Goal: Task Accomplishment & Management: Manage account settings

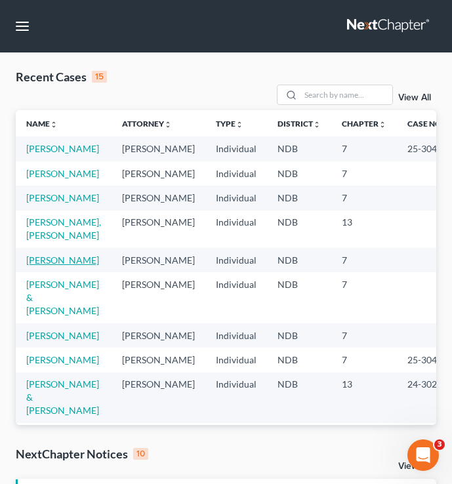
click at [37, 266] on link "[PERSON_NAME]" at bounding box center [62, 259] width 73 height 11
select select "6"
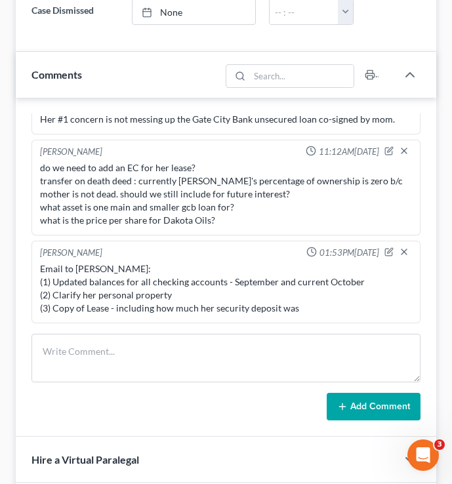
scroll to position [973, 0]
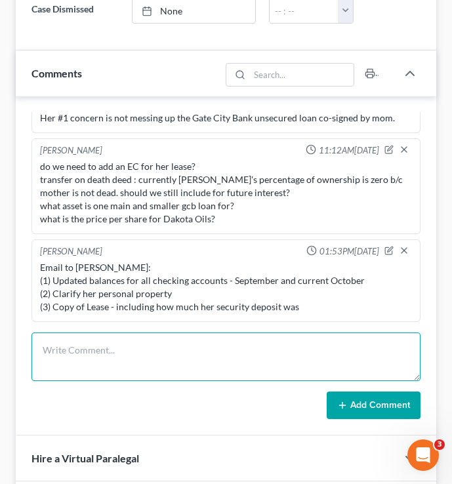
click at [99, 355] on textarea at bounding box center [225, 356] width 389 height 49
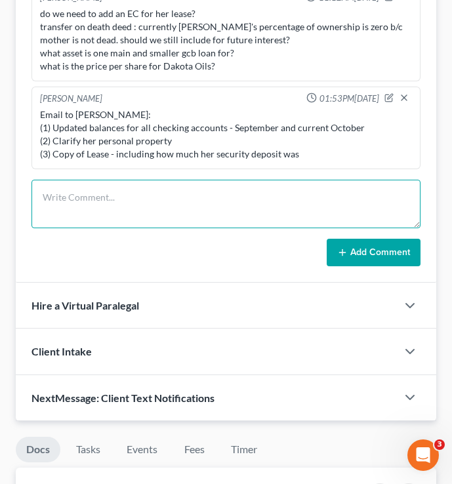
scroll to position [1129, 0]
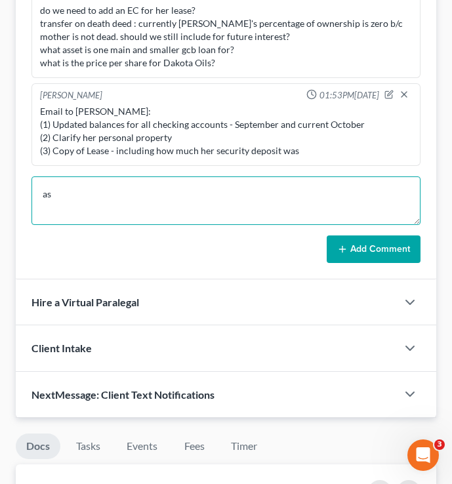
type textarea "a"
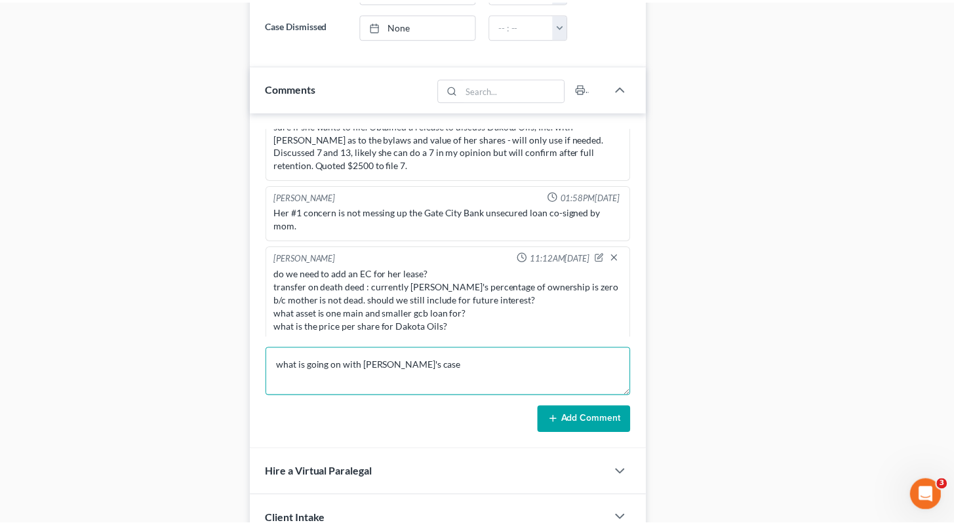
scroll to position [54, 0]
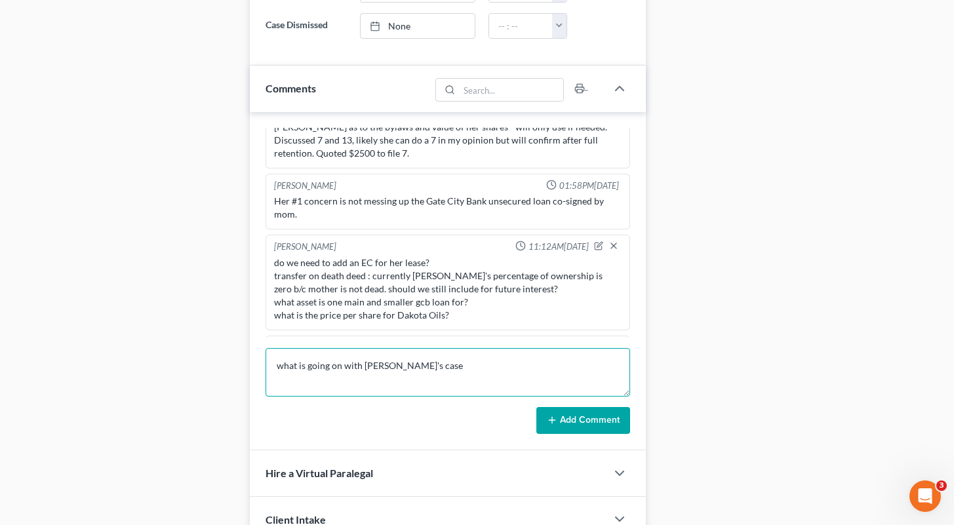
click at [451, 360] on textarea "what is going on with laurie's case" at bounding box center [448, 372] width 365 height 49
click at [451, 374] on textarea "what is going on with laurie's case" at bounding box center [448, 372] width 365 height 49
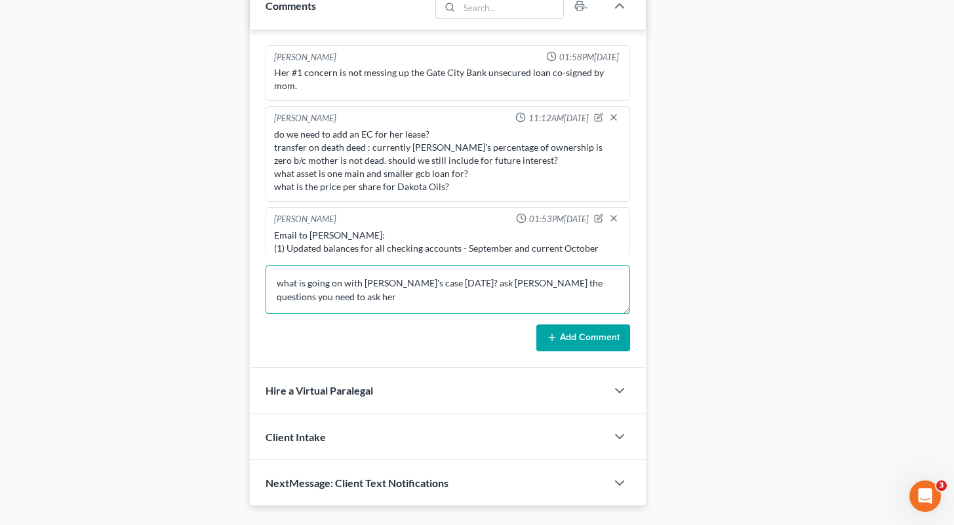
scroll to position [99, 0]
drag, startPoint x: 619, startPoint y: 280, endPoint x: 285, endPoint y: 284, distance: 334.5
click at [285, 284] on textarea "what is going on with laurie's case today? ask sara the questions you need to a…" at bounding box center [448, 290] width 365 height 49
type textarea "w"
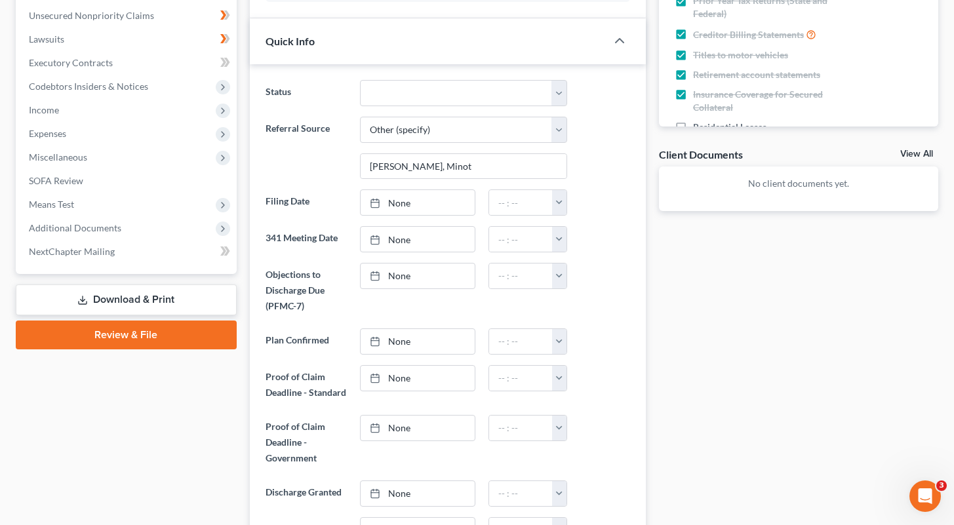
scroll to position [70, 0]
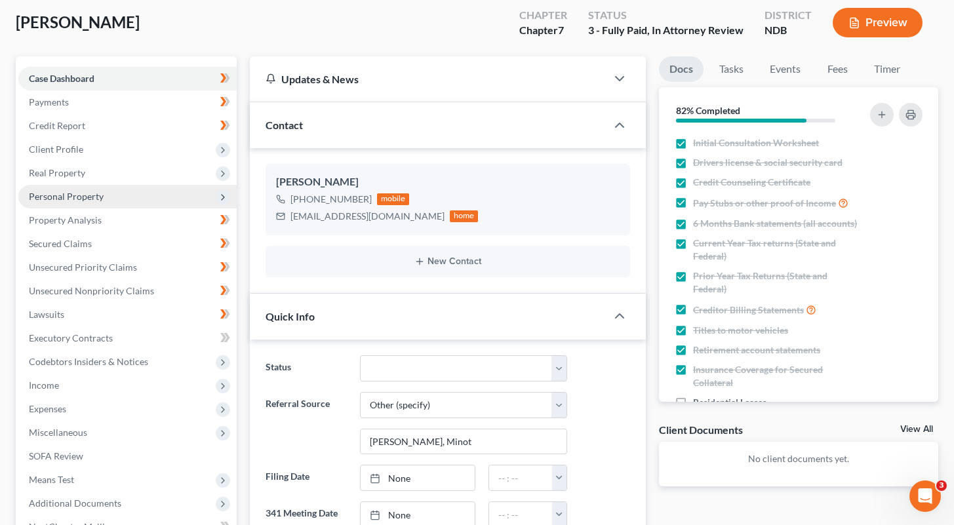
click at [106, 189] on span "Personal Property" at bounding box center [127, 197] width 218 height 24
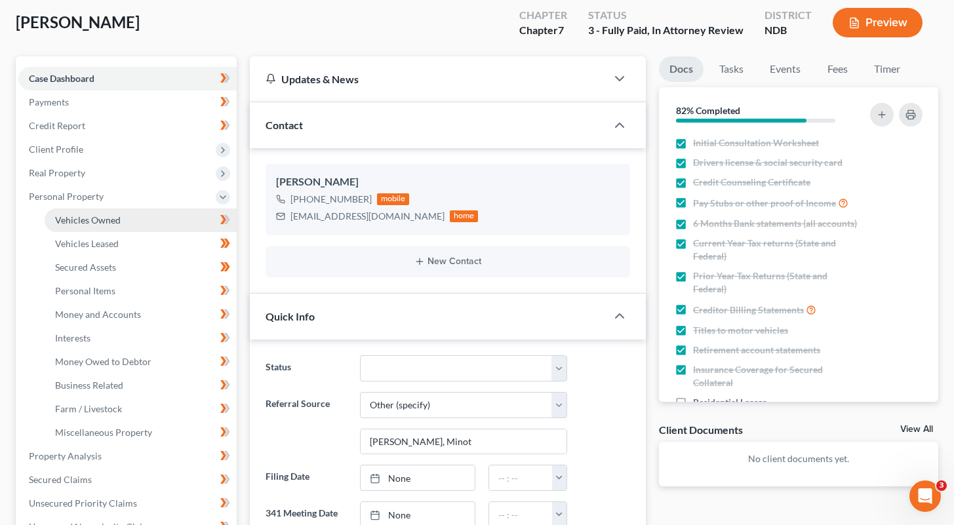
click at [104, 219] on span "Vehicles Owned" at bounding box center [88, 219] width 66 height 11
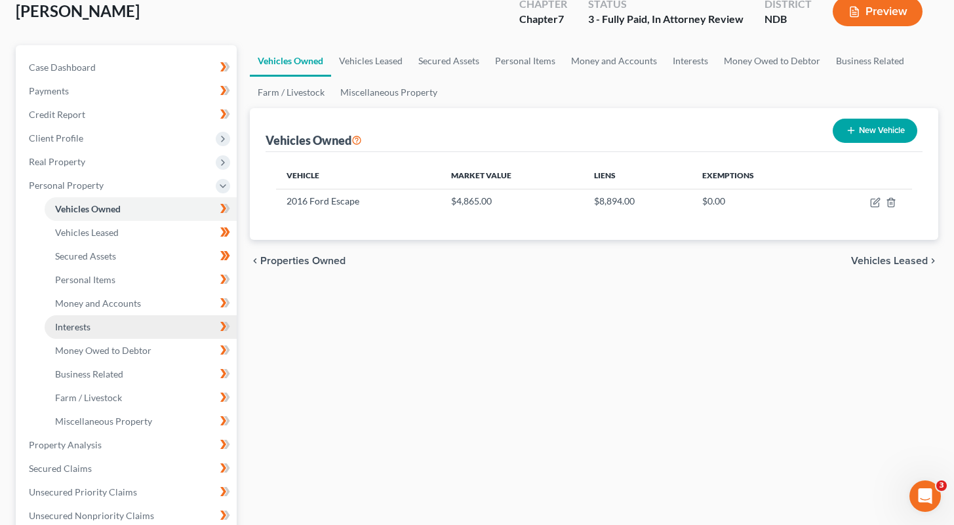
scroll to position [247, 0]
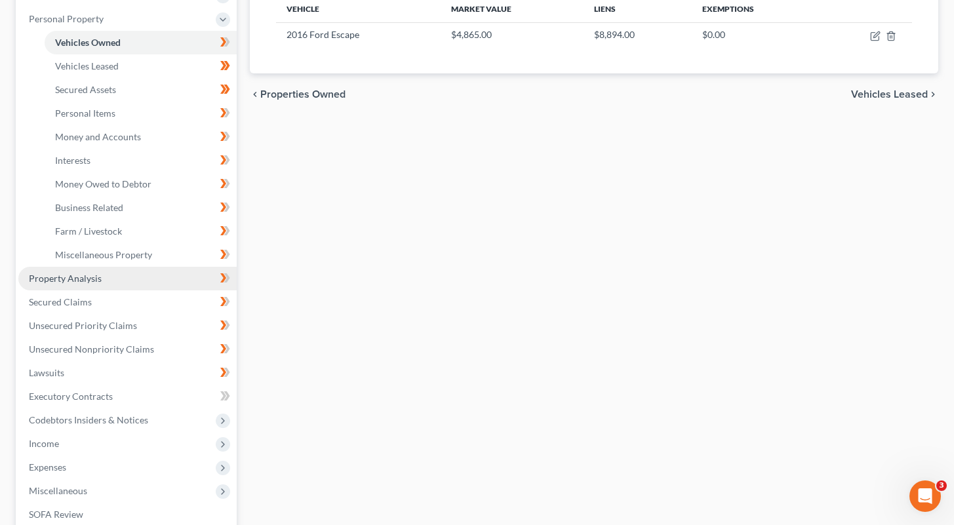
click at [94, 274] on span "Property Analysis" at bounding box center [65, 278] width 73 height 11
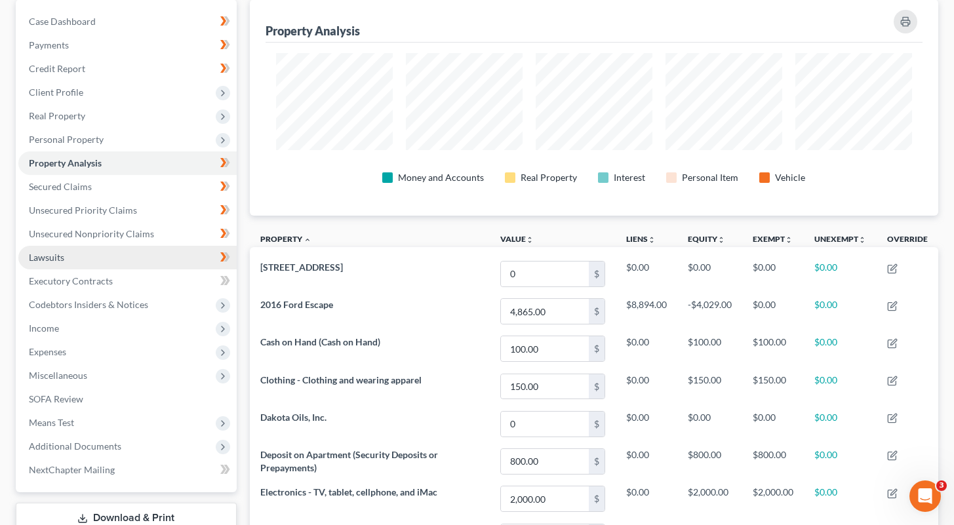
click at [90, 247] on link "Lawsuits" at bounding box center [127, 258] width 218 height 24
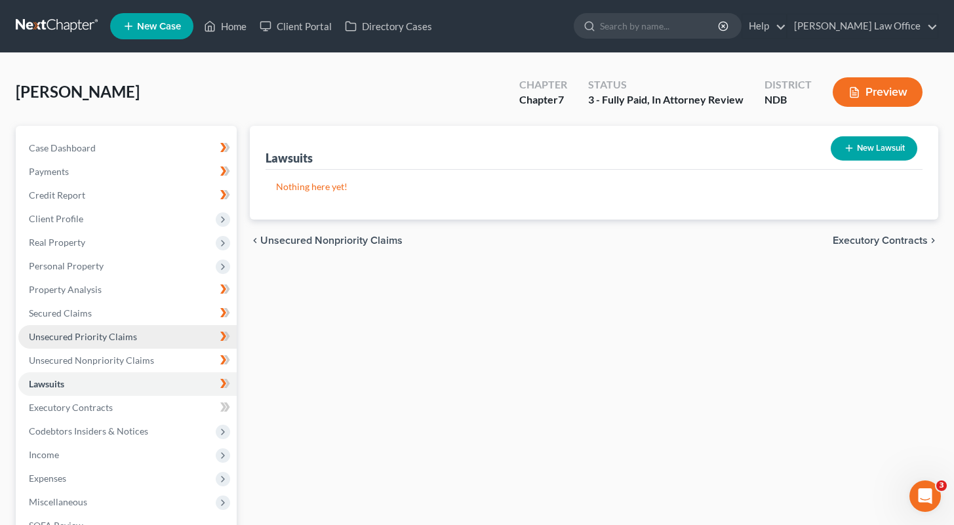
click at [116, 338] on span "Unsecured Priority Claims" at bounding box center [83, 336] width 108 height 11
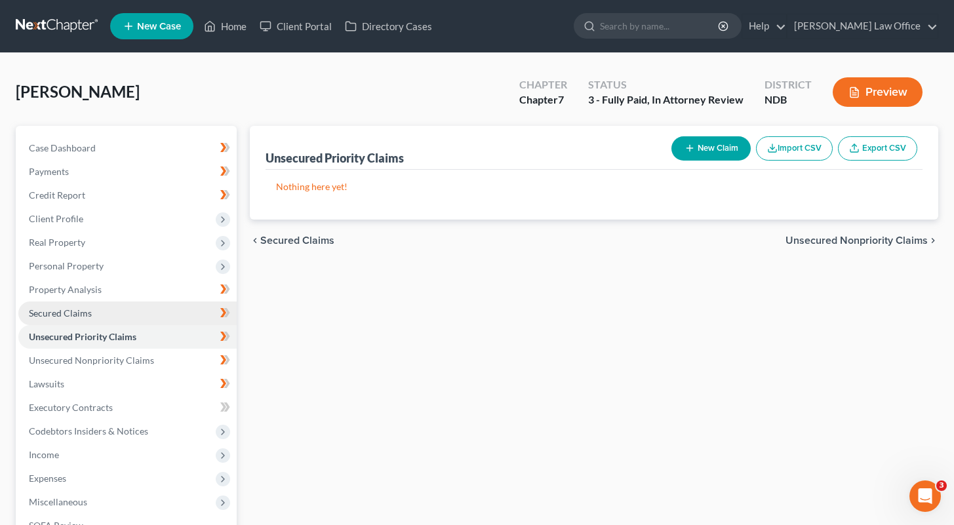
click at [90, 303] on link "Secured Claims" at bounding box center [127, 314] width 218 height 24
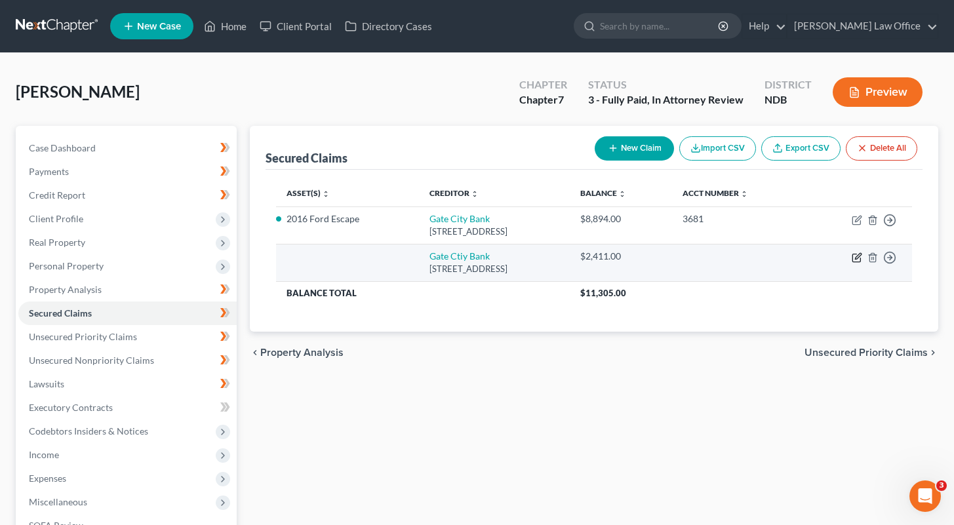
click at [451, 256] on icon "button" at bounding box center [857, 257] width 10 height 10
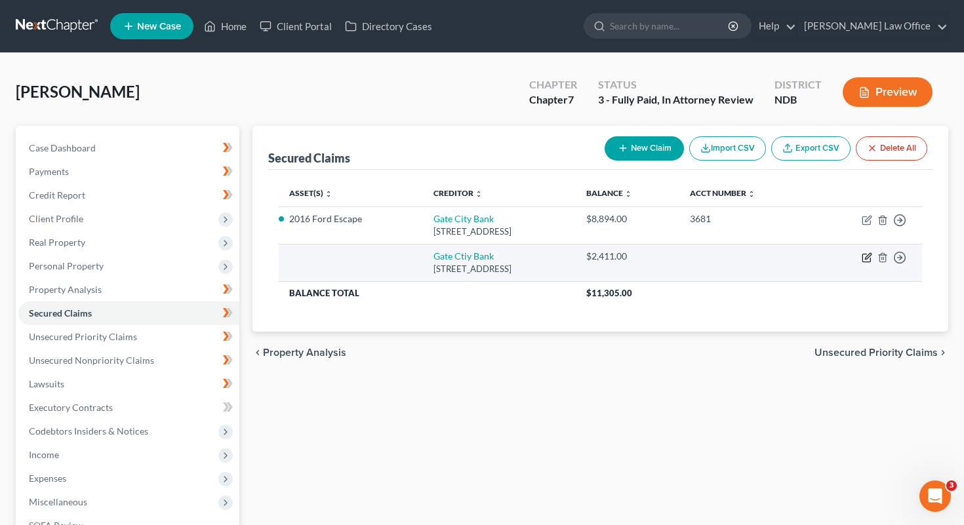
select select "29"
select select "0"
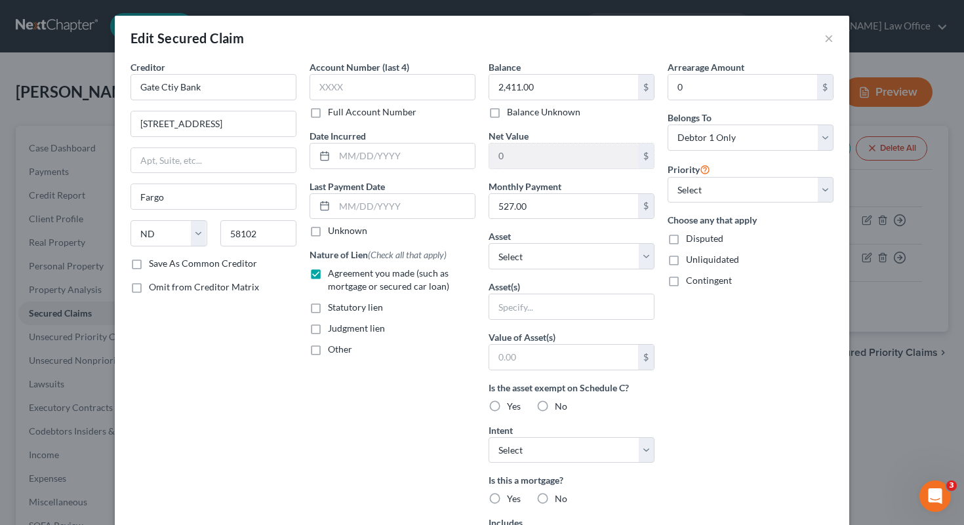
click at [451, 40] on div "Edit Secured Claim ×" at bounding box center [482, 38] width 734 height 45
click at [451, 38] on button "×" at bounding box center [828, 38] width 9 height 16
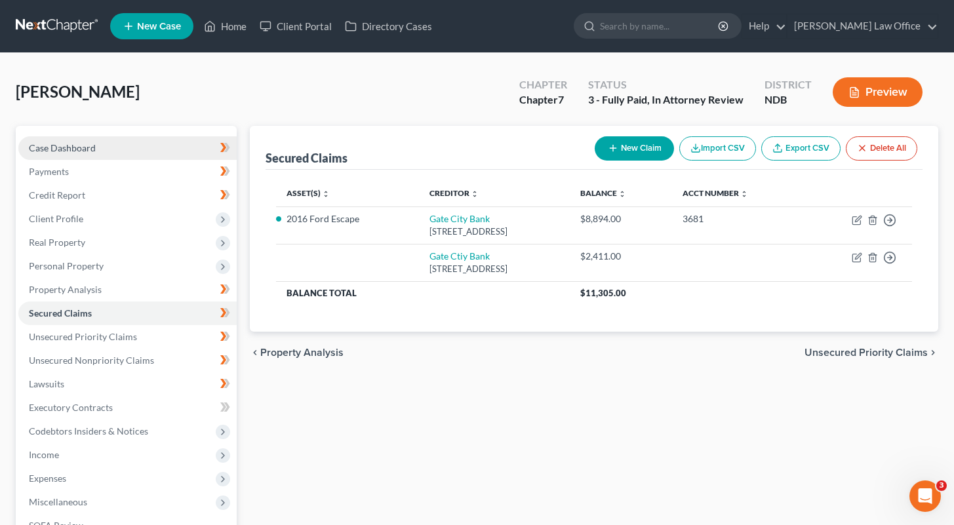
click at [136, 153] on link "Case Dashboard" at bounding box center [127, 148] width 218 height 24
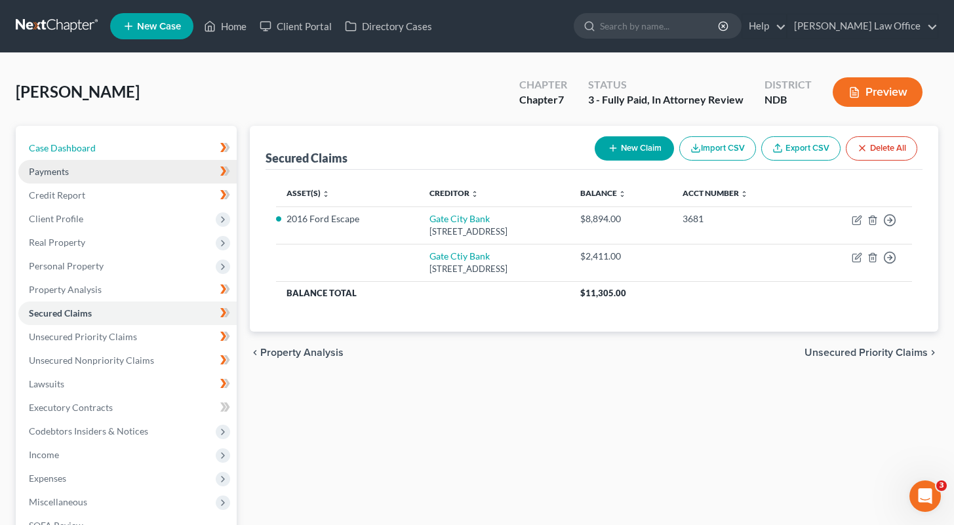
select select "6"
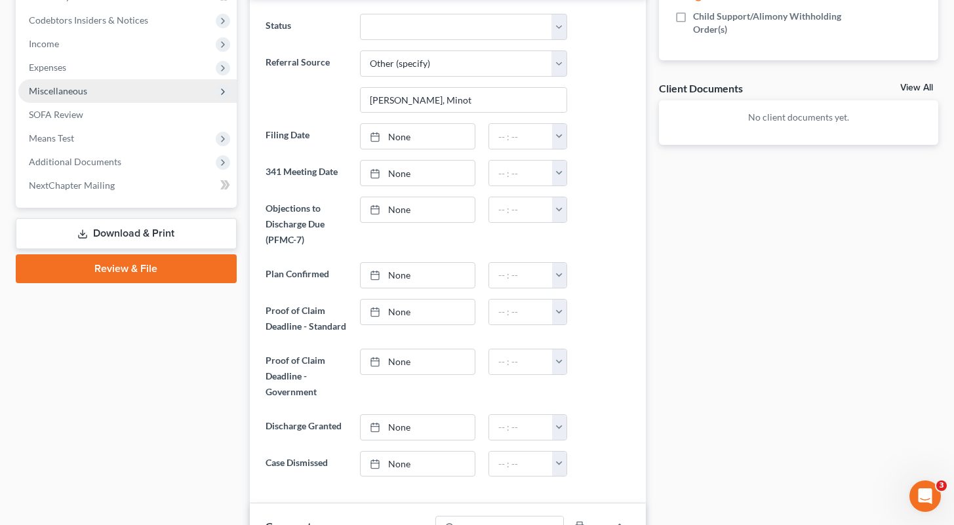
scroll to position [39, 0]
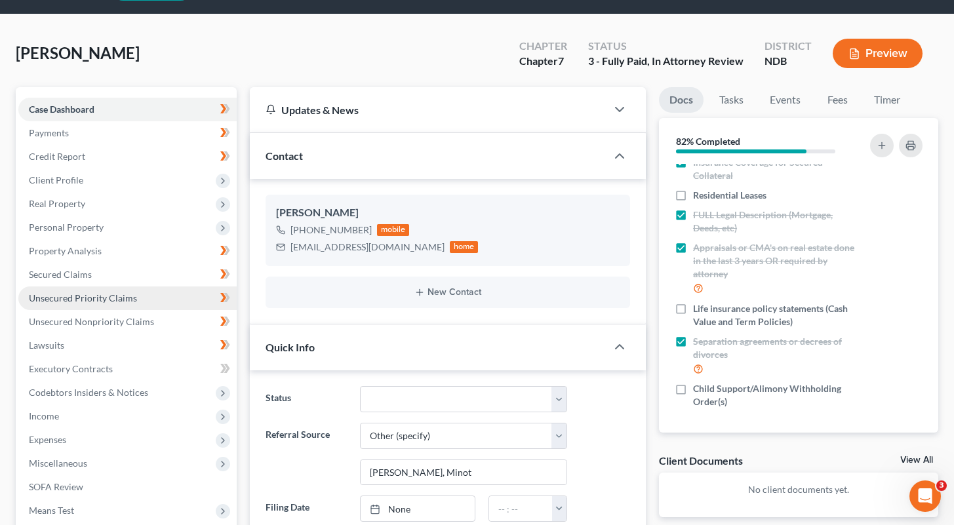
click at [121, 295] on span "Unsecured Priority Claims" at bounding box center [83, 297] width 108 height 11
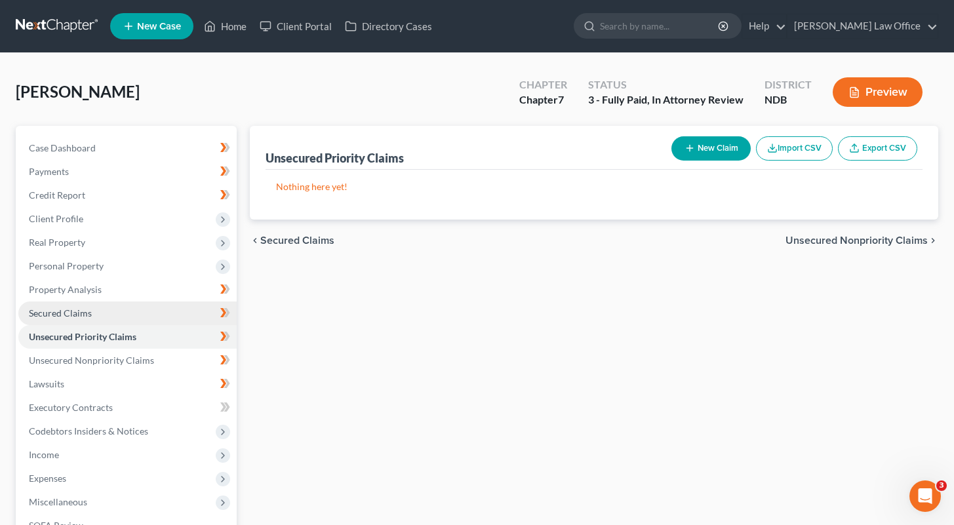
click at [125, 306] on link "Secured Claims" at bounding box center [127, 314] width 218 height 24
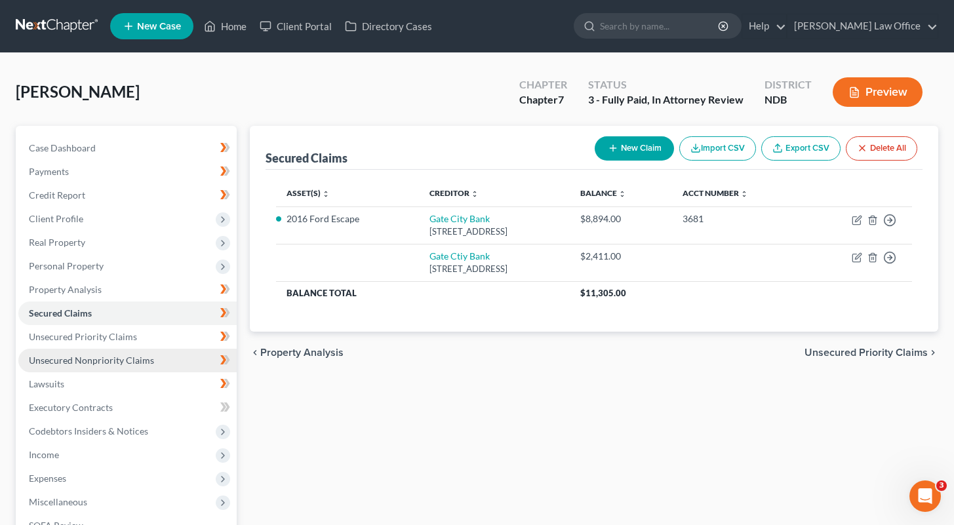
click at [96, 369] on link "Unsecured Nonpriority Claims" at bounding box center [127, 361] width 218 height 24
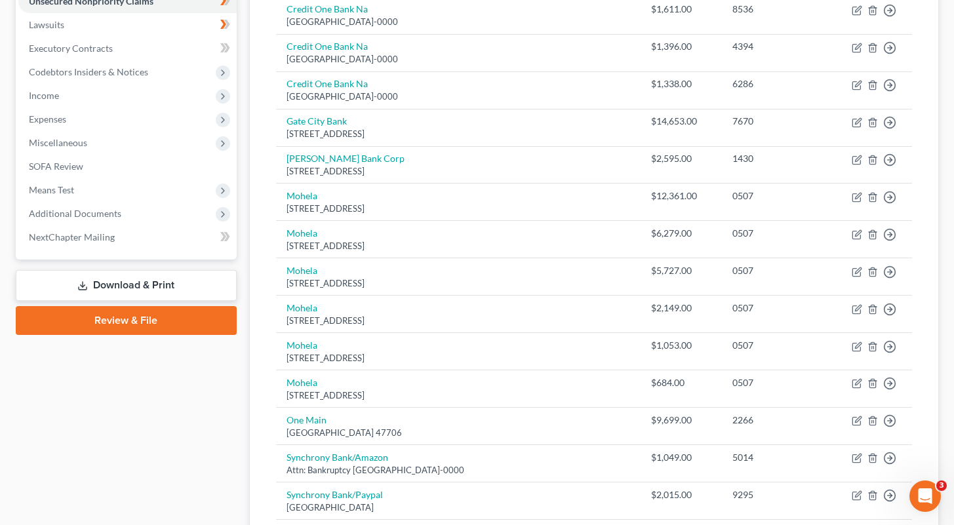
scroll to position [365, 0]
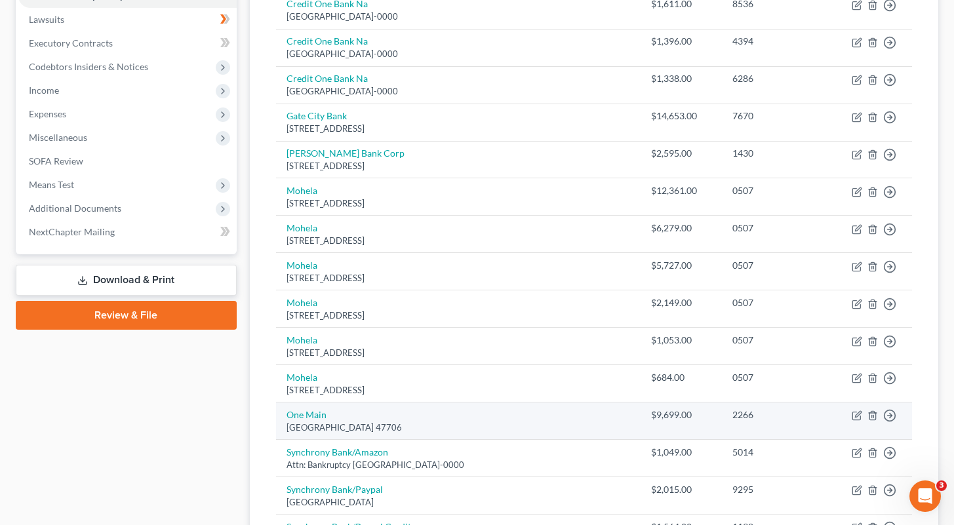
click at [451, 422] on td "Move to D Move to E Move to G Move to Notice Only" at bounding box center [869, 421] width 86 height 37
click at [451, 419] on icon "button" at bounding box center [857, 416] width 10 height 10
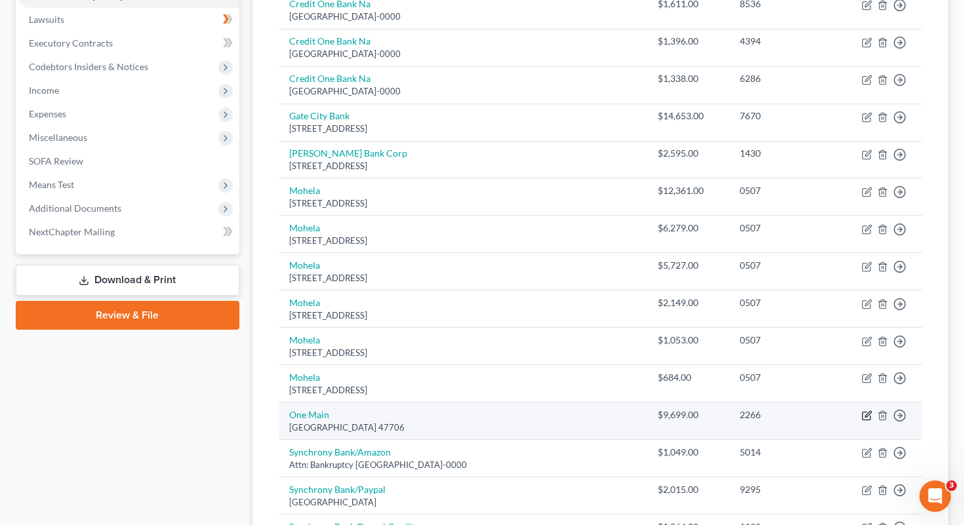
select select "15"
select select "0"
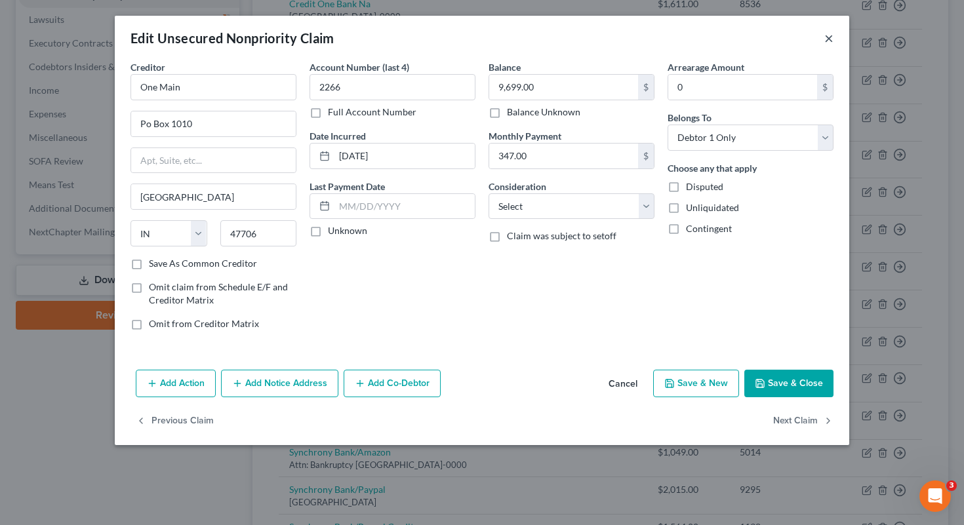
click at [451, 41] on button "×" at bounding box center [828, 38] width 9 height 16
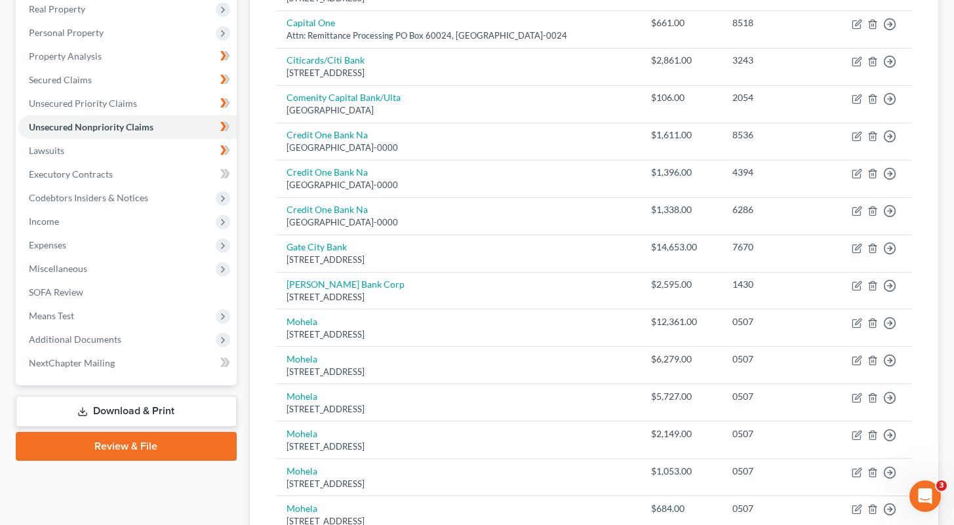
scroll to position [0, 0]
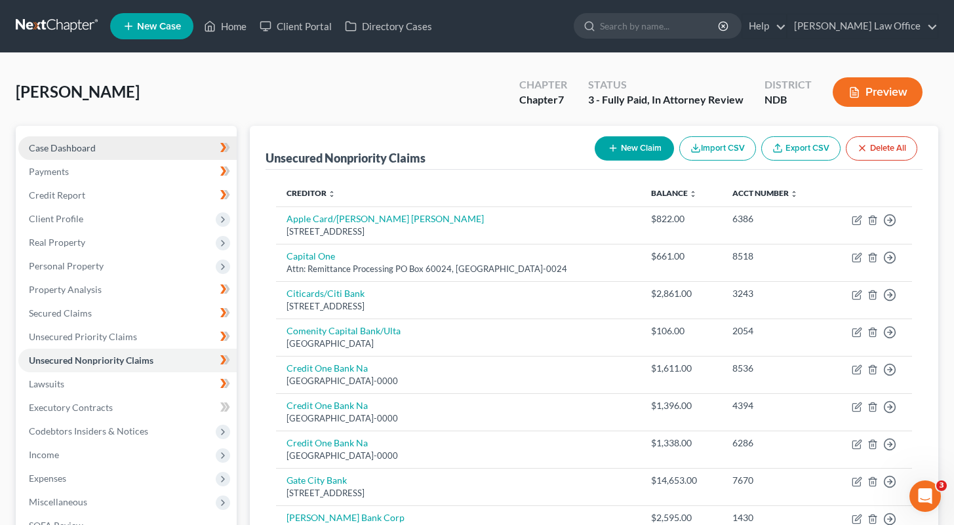
click at [108, 136] on link "Case Dashboard" at bounding box center [127, 148] width 218 height 24
select select "6"
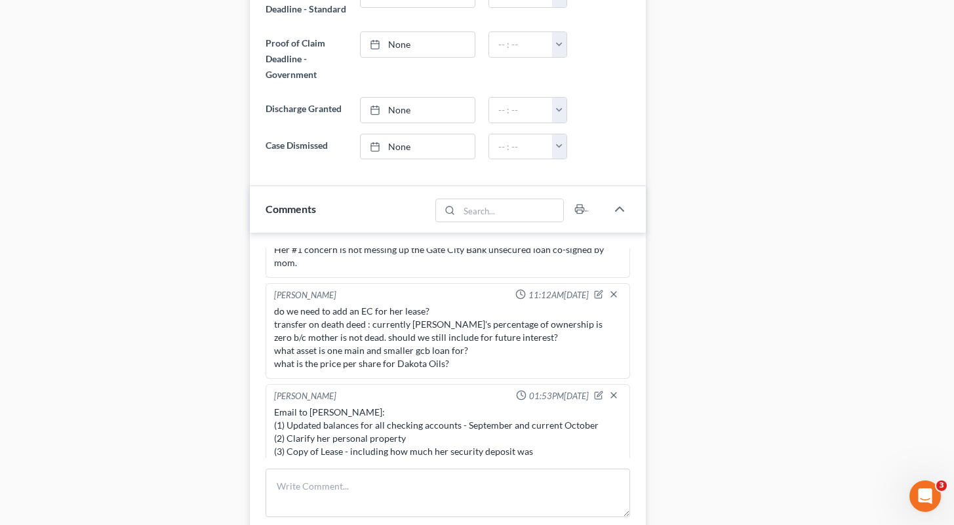
scroll to position [134, 0]
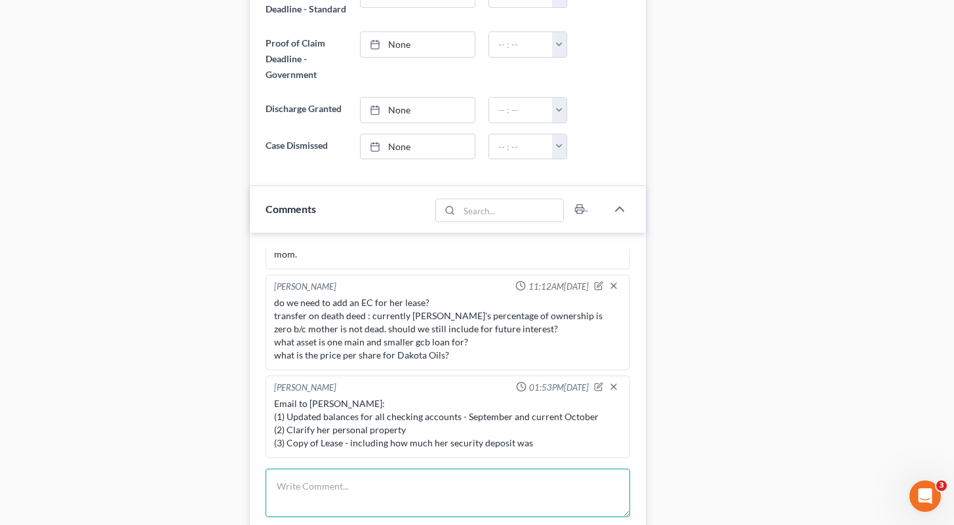
click at [338, 481] on textarea at bounding box center [448, 493] width 365 height 49
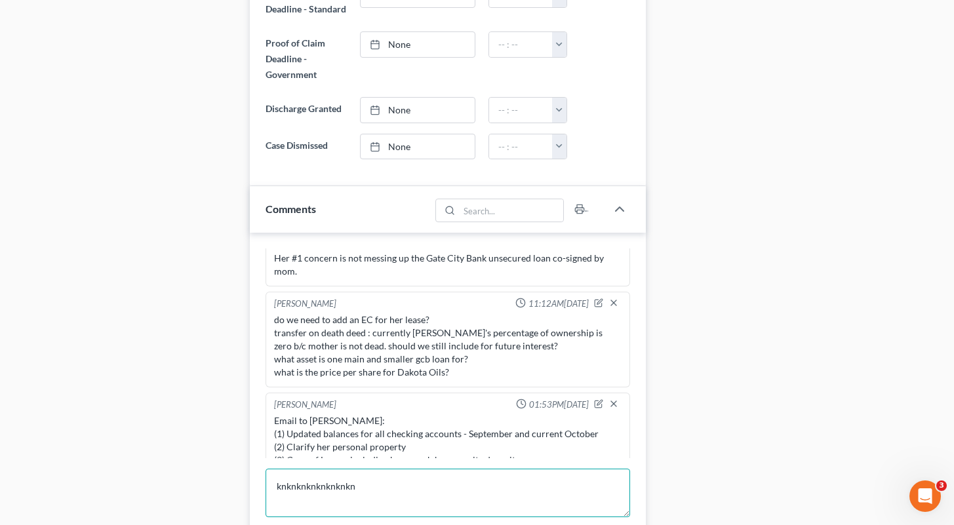
scroll to position [117, 0]
type textarea "knknknknknknknkn"
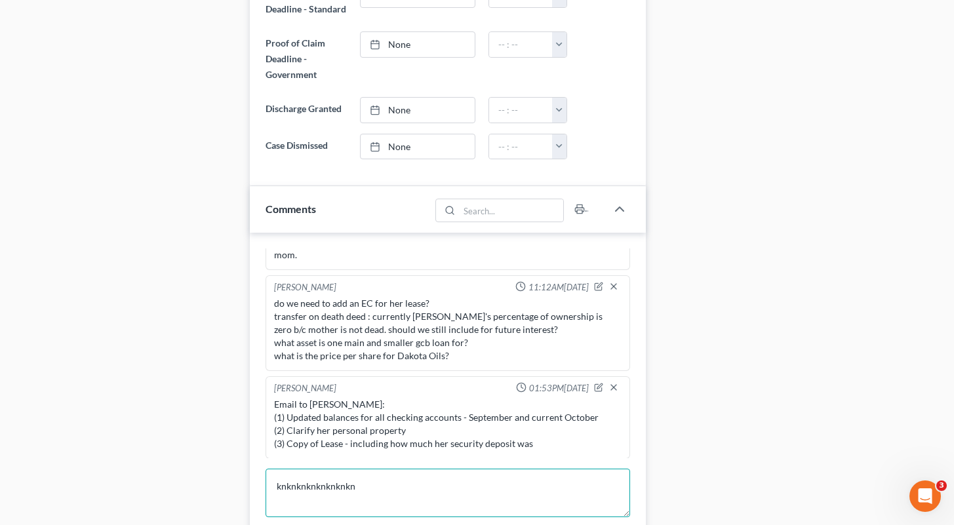
scroll to position [134, 0]
drag, startPoint x: 378, startPoint y: 492, endPoint x: 269, endPoint y: 485, distance: 109.7
click at [269, 483] on textarea "knknknknknknknkn" at bounding box center [448, 493] width 365 height 49
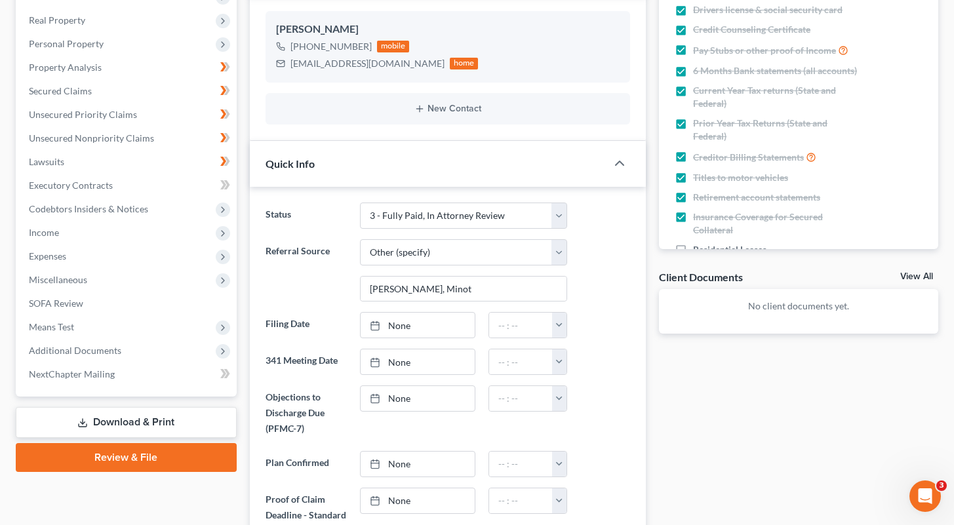
scroll to position [0, 0]
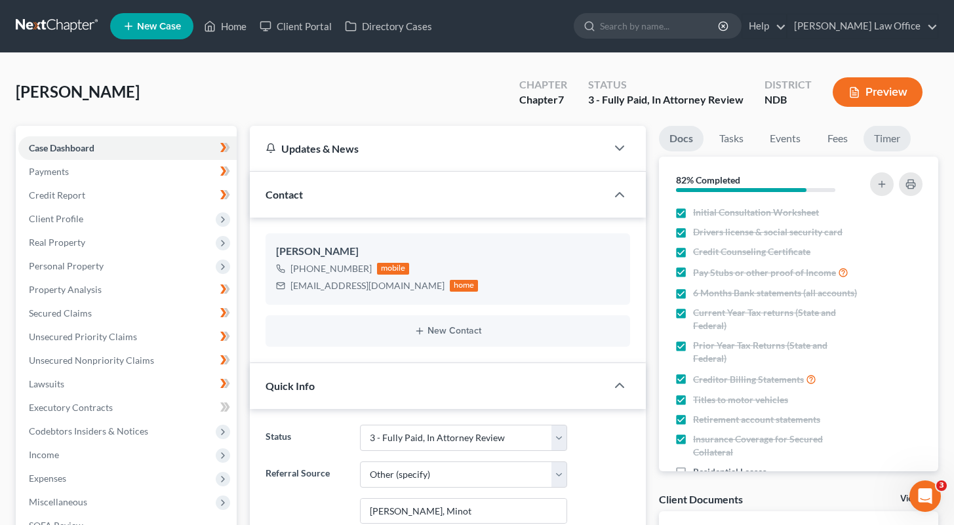
click at [451, 138] on link "Timer" at bounding box center [887, 139] width 47 height 26
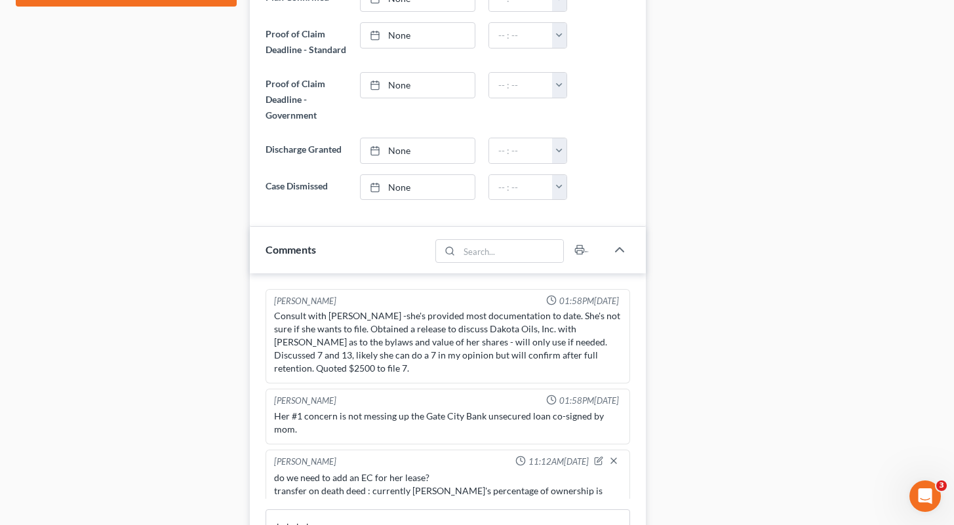
scroll to position [728, 0]
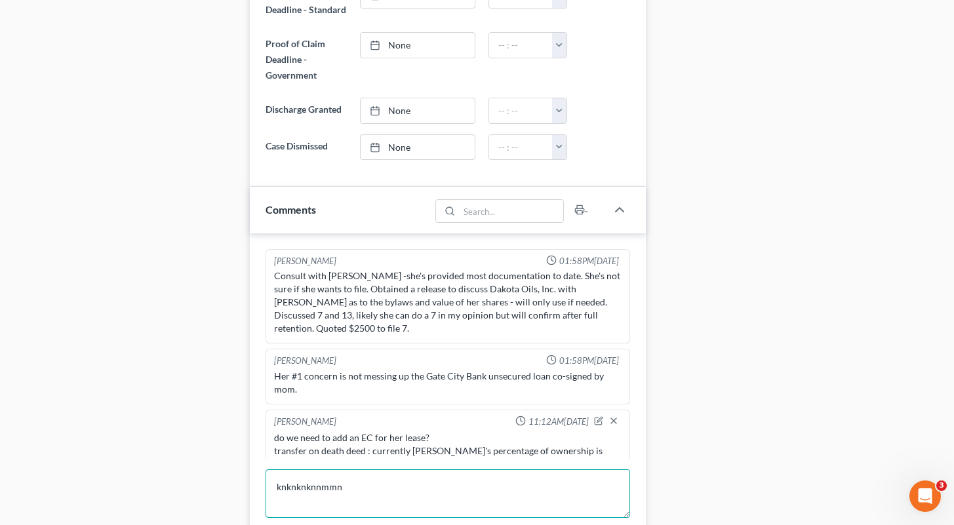
click at [375, 483] on textarea "knknknknnmmn" at bounding box center [448, 494] width 365 height 49
type textarea "knknknknnmmnknnmmmn"
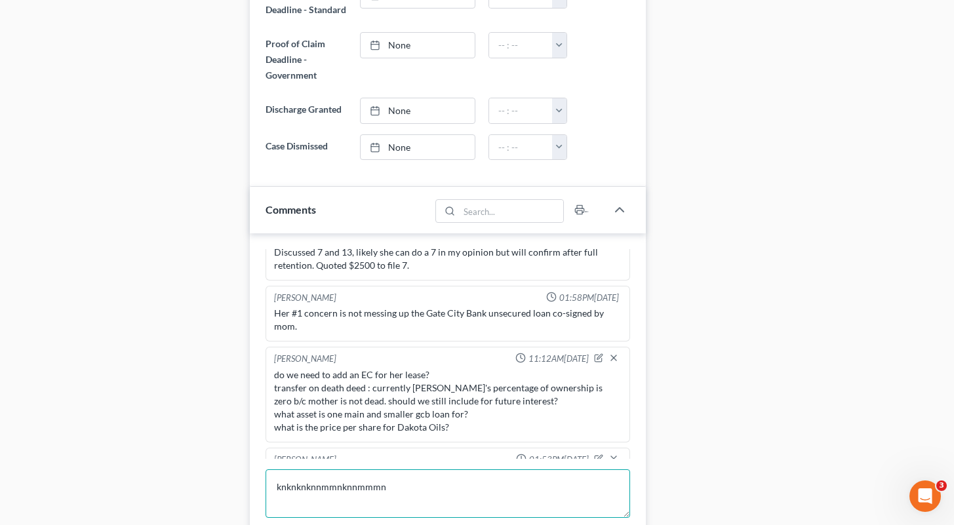
scroll to position [65, 0]
click at [451, 354] on icon "button" at bounding box center [598, 355] width 9 height 9
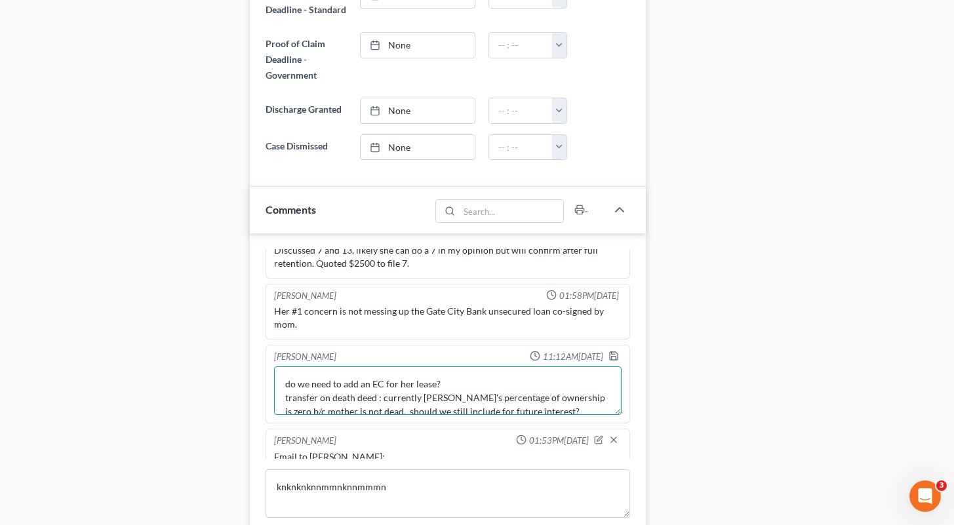
drag, startPoint x: 443, startPoint y: 387, endPoint x: 275, endPoint y: 382, distance: 167.9
click at [275, 382] on textarea "do we need to add an EC for her lease? transfer on death deed : currently Lauri…" at bounding box center [448, 391] width 348 height 49
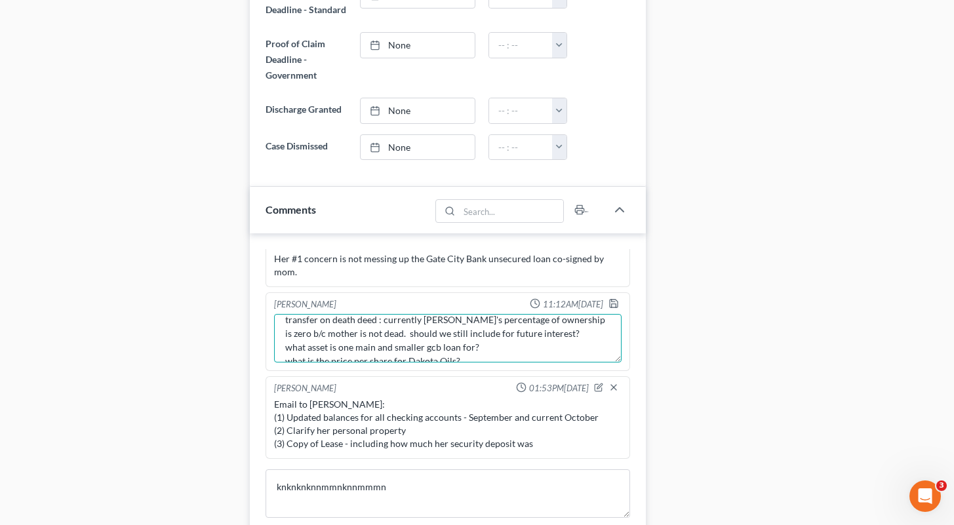
scroll to position [0, 0]
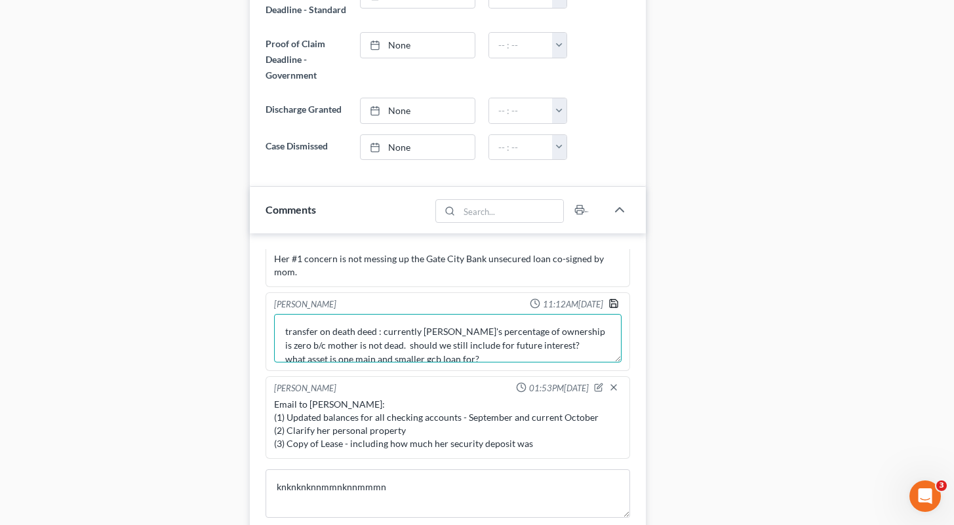
type textarea "transfer on death deed : currently [PERSON_NAME]'s percentage of ownership is z…"
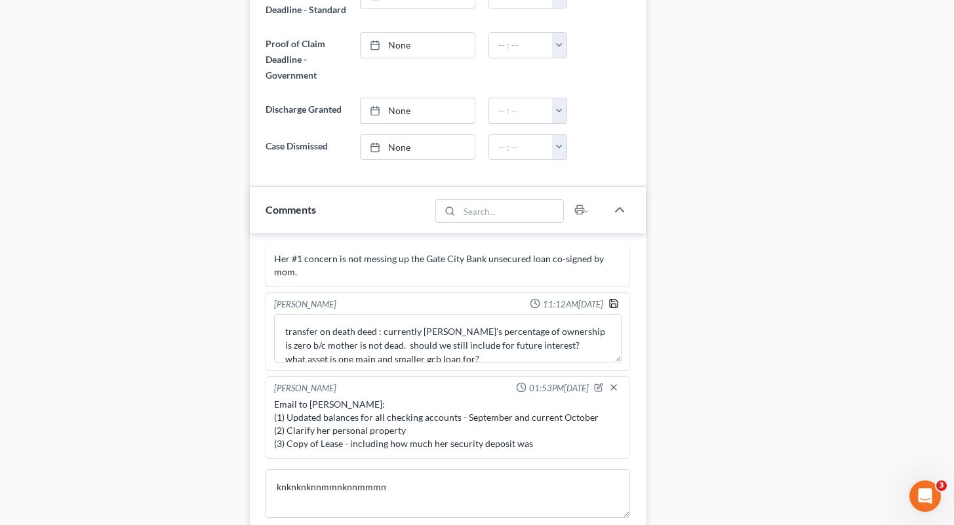
click at [451, 304] on icon "button" at bounding box center [614, 303] width 10 height 10
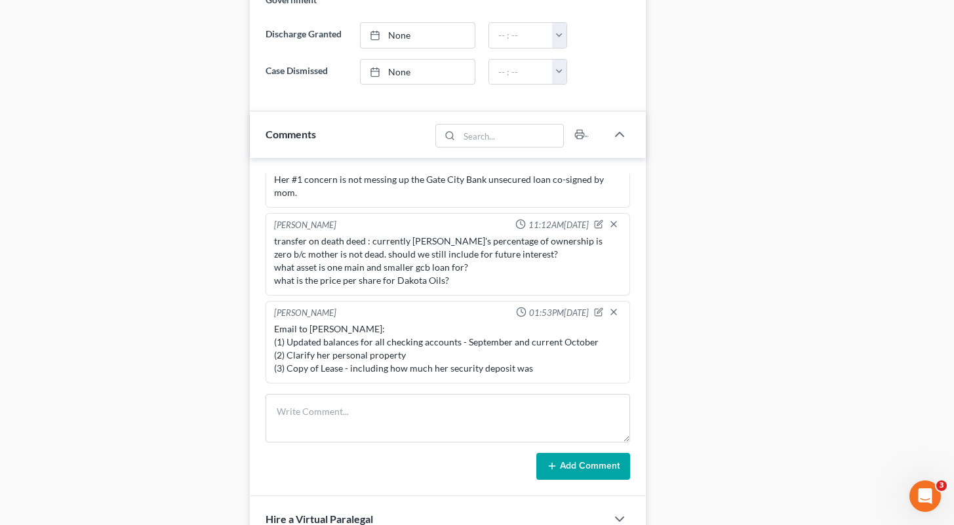
scroll to position [817, 0]
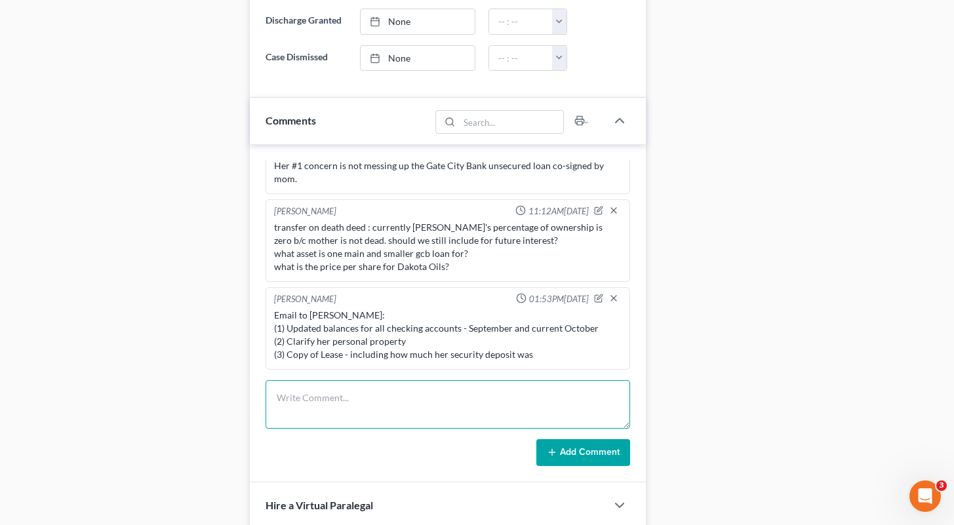
click at [353, 402] on textarea at bounding box center [448, 404] width 365 height 49
type textarea "add her lease in EC"
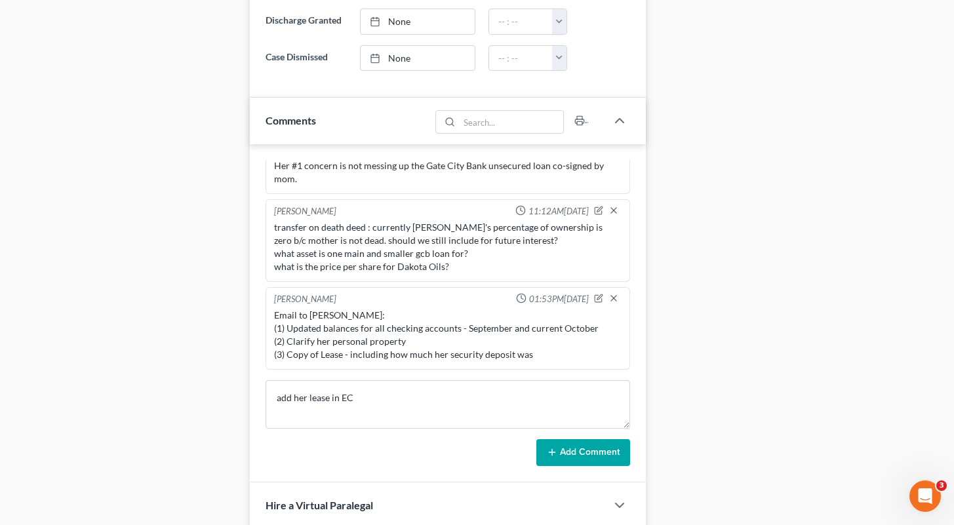
click at [451, 452] on button "Add Comment" at bounding box center [583, 453] width 94 height 28
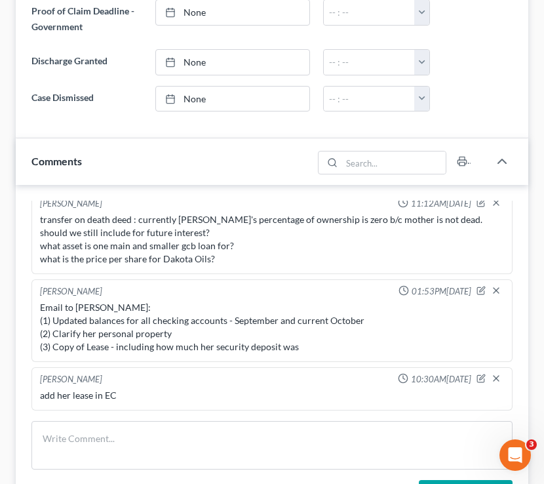
scroll to position [144, 0]
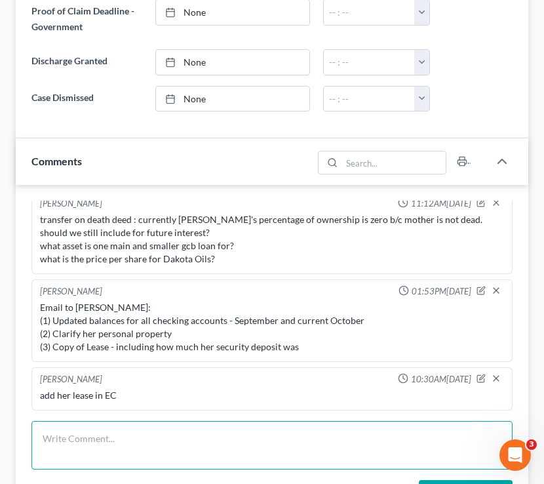
click at [87, 454] on textarea at bounding box center [271, 445] width 481 height 49
type textarea "s"
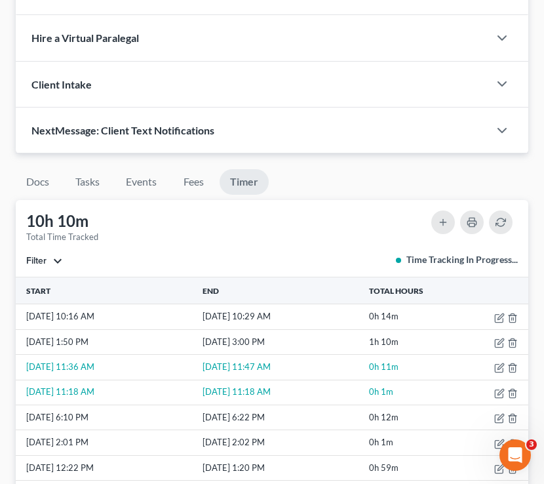
scroll to position [1327, 0]
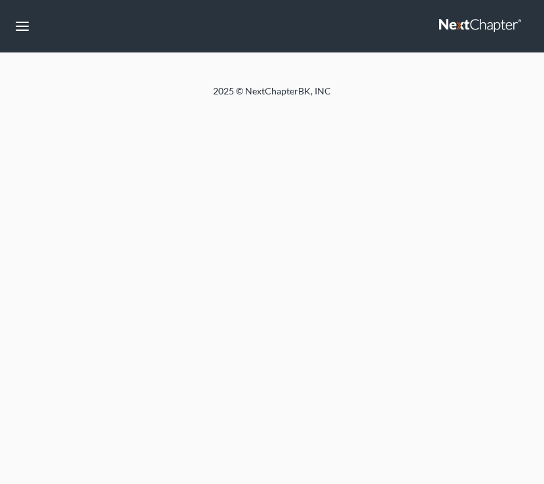
select select "6"
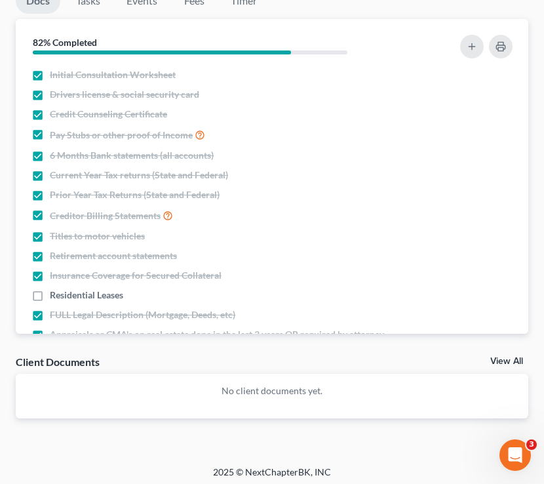
scroll to position [1380, 0]
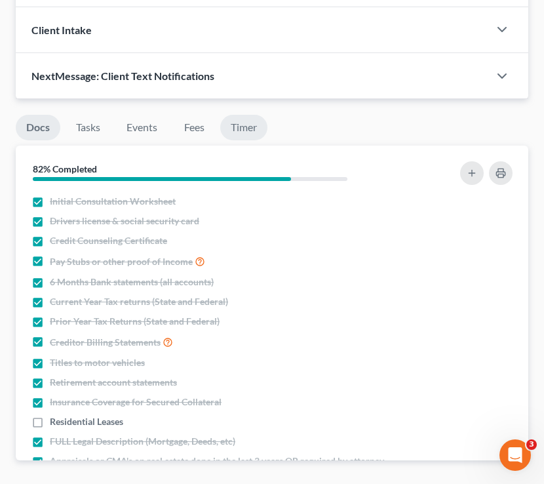
click at [254, 118] on link "Timer" at bounding box center [243, 128] width 47 height 26
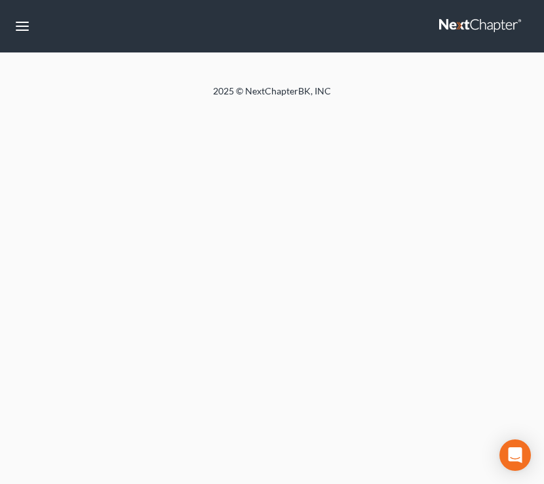
select select "6"
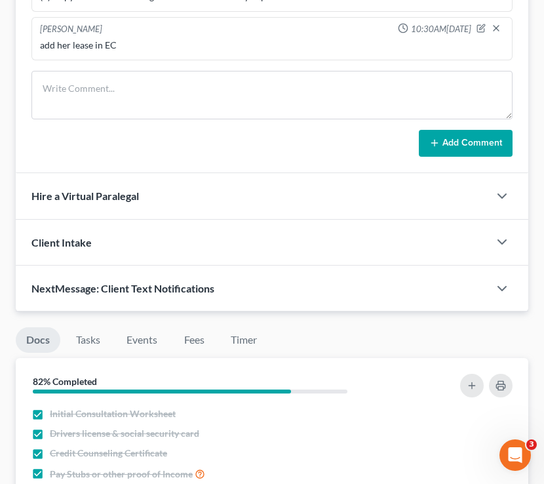
scroll to position [1169, 0]
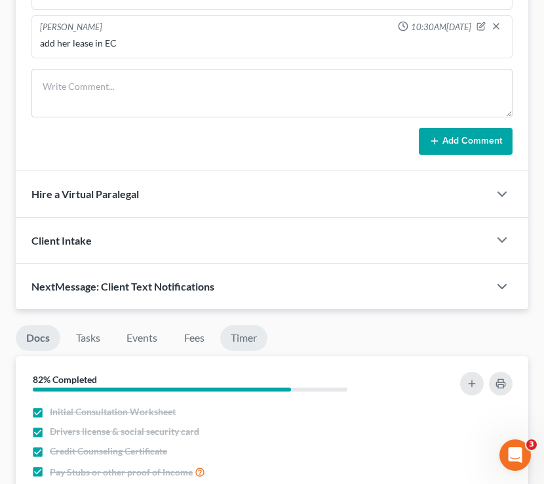
click at [244, 342] on link "Timer" at bounding box center [243, 338] width 47 height 26
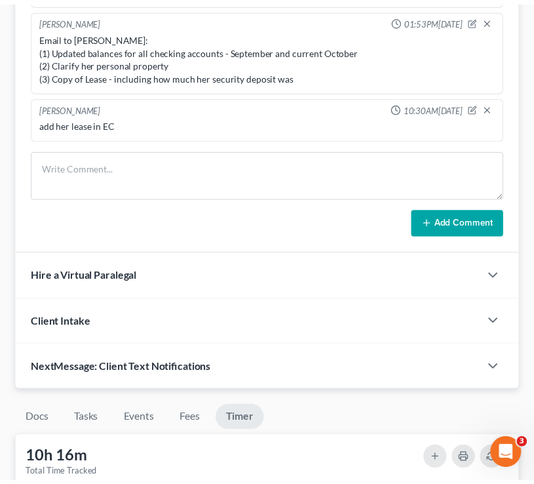
scroll to position [1087, 0]
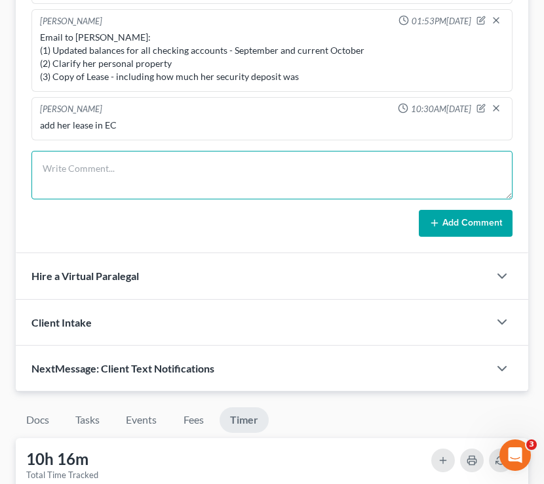
click at [150, 184] on textarea at bounding box center [271, 175] width 481 height 49
click at [170, 172] on textarea "sfsdfsdfsdfsdfsdfsdfsdfsfa" at bounding box center [271, 175] width 481 height 49
type textarea "sfsdfsdfsdfsdfsdfsdfsdfsfasdasdadadadadaaadad"
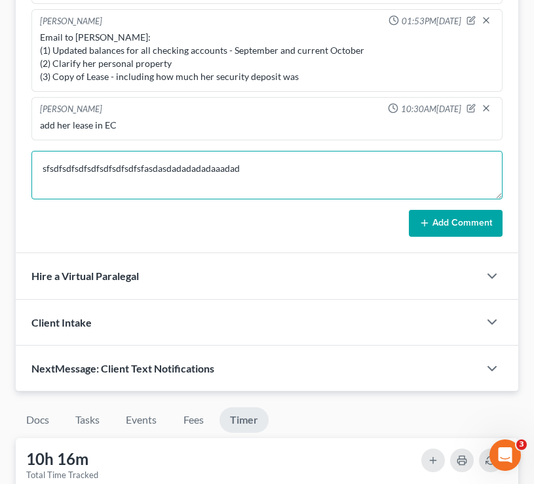
drag, startPoint x: 270, startPoint y: 173, endPoint x: -43, endPoint y: 117, distance: 317.7
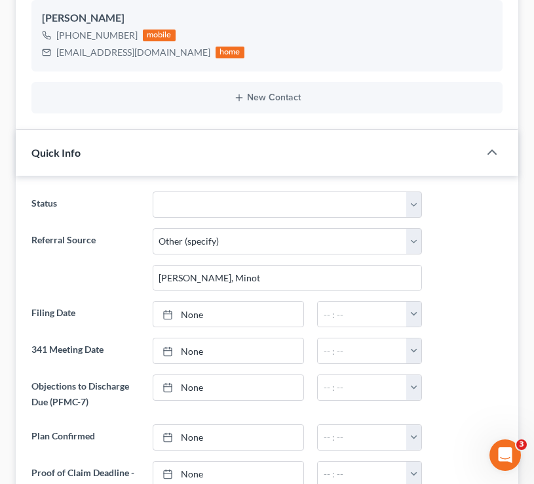
scroll to position [0, 0]
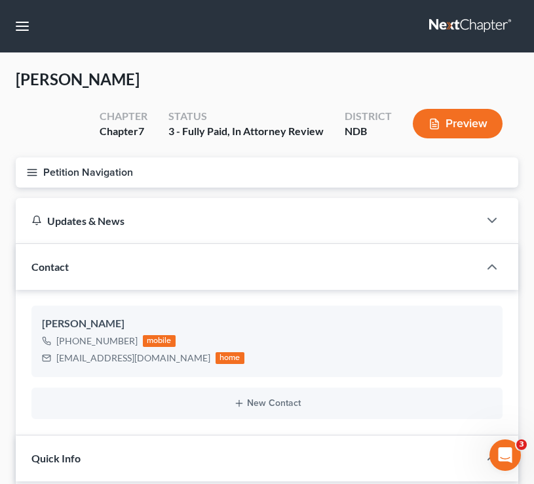
type textarea "kjkjkjkjjkjkj"
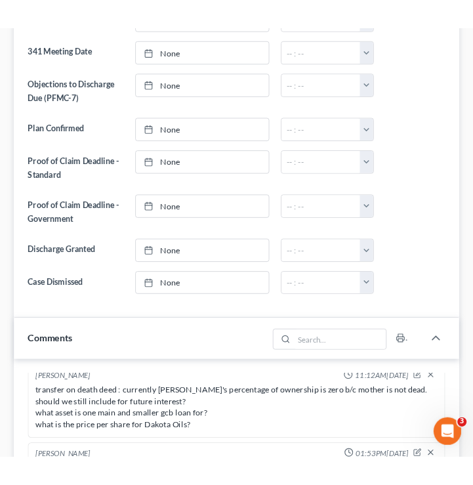
scroll to position [1071, 0]
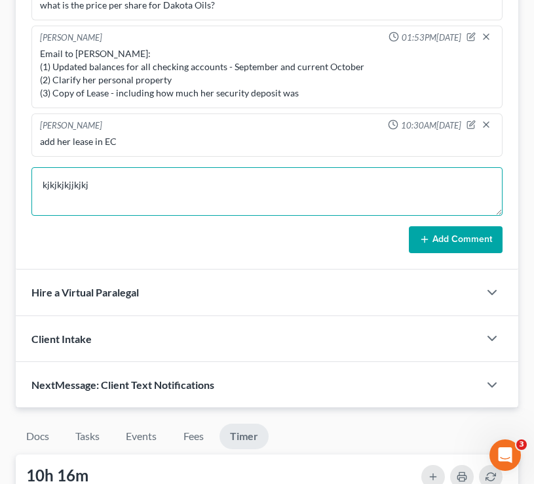
drag, startPoint x: 121, startPoint y: 195, endPoint x: -3, endPoint y: 172, distance: 126.0
type textarea "jjkjhhhjhhjjknknknknkn"
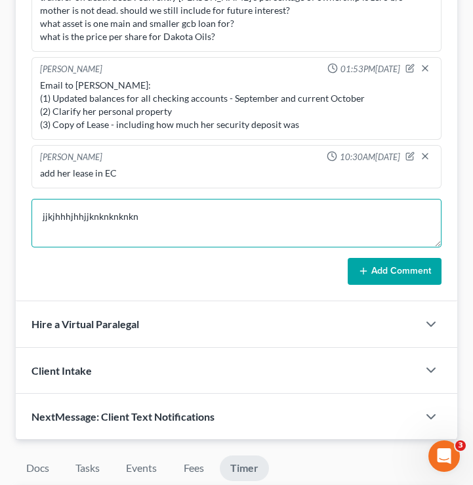
drag, startPoint x: 179, startPoint y: 209, endPoint x: 28, endPoint y: 212, distance: 150.9
click at [28, 212] on div "Sara Diaz 01:58PM, 04/23/2025 Consult with Laurie -she's provided most document…" at bounding box center [236, 132] width 441 height 339
drag, startPoint x: 113, startPoint y: 223, endPoint x: 41, endPoint y: 219, distance: 72.9
click at [41, 219] on textarea "dcsadasddadda" at bounding box center [236, 223] width 410 height 49
type textarea "\"
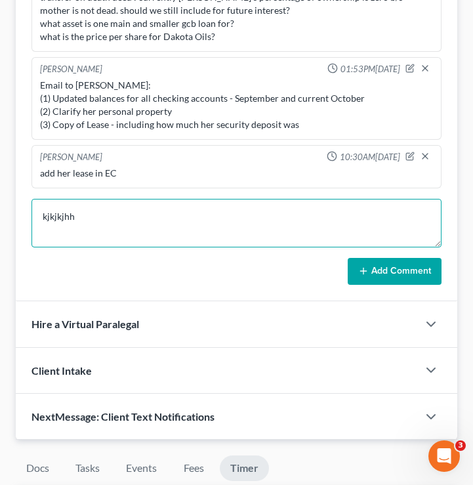
type textarea "kjkjkjhhj"
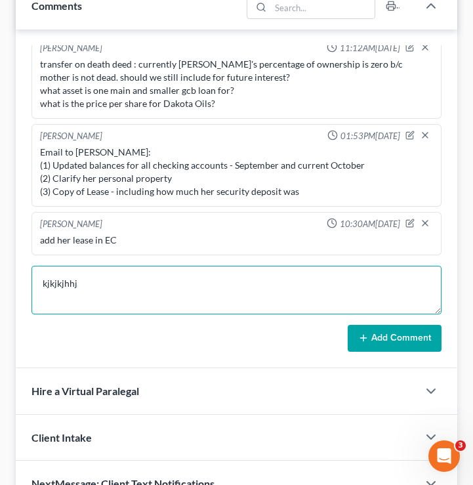
scroll to position [1007, 0]
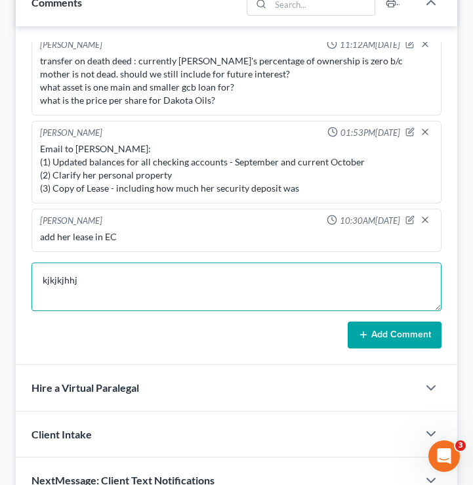
drag, startPoint x: 80, startPoint y: 282, endPoint x: 12, endPoint y: 281, distance: 68.2
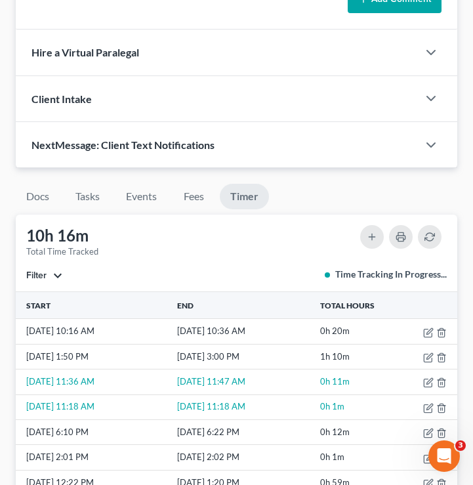
scroll to position [1393, 0]
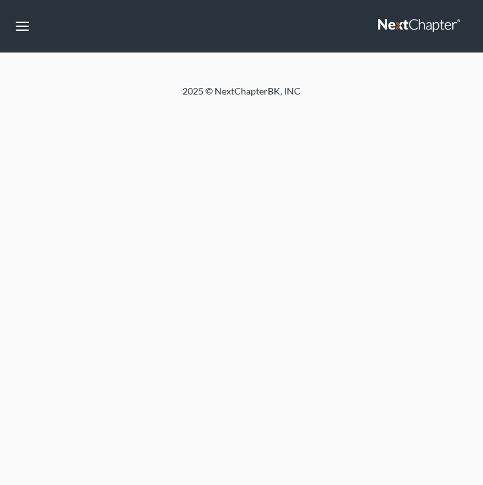
select select "6"
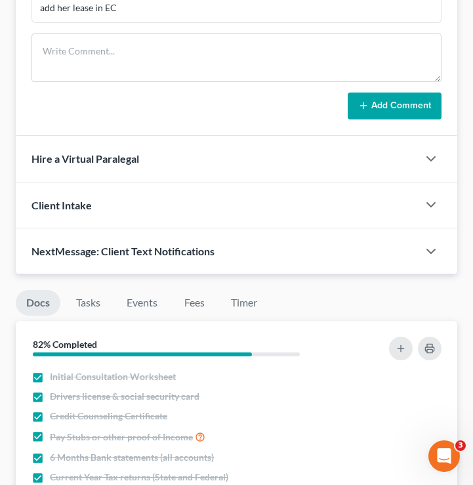
scroll to position [1240, 0]
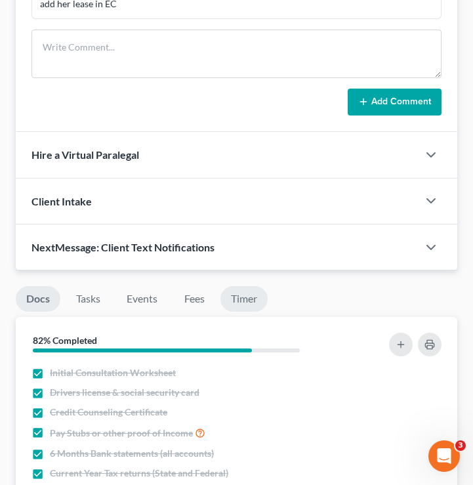
click at [253, 300] on link "Timer" at bounding box center [243, 299] width 47 height 26
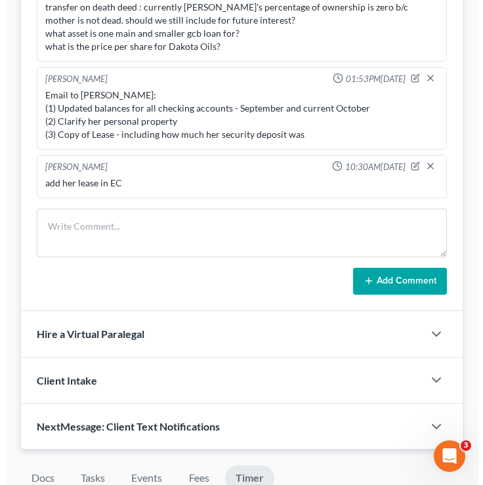
scroll to position [1073, 0]
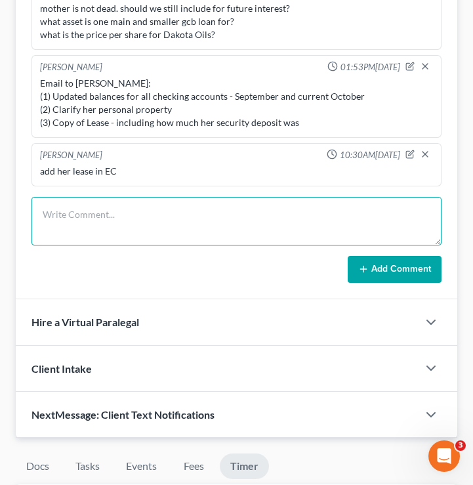
click at [130, 224] on textarea at bounding box center [236, 221] width 410 height 49
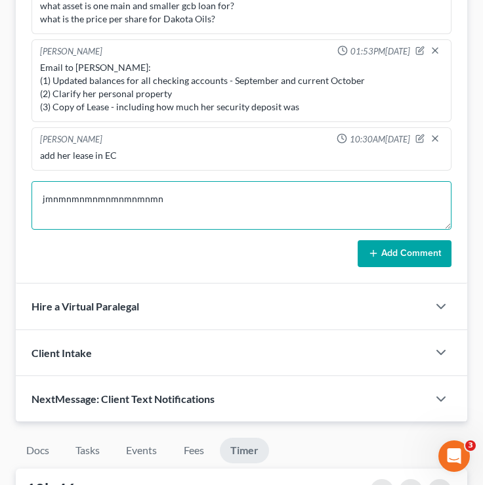
drag, startPoint x: 178, startPoint y: 214, endPoint x: 54, endPoint y: 212, distance: 124.0
click at [54, 212] on textarea "jmnmnmnmnmnmnmnmnmn" at bounding box center [241, 205] width 420 height 49
type textarea "j"
type textarea "jhjhjjhjhjhjjhj"
click at [115, 224] on textarea "jhjhjjhjhjhjjhj" at bounding box center [241, 205] width 420 height 49
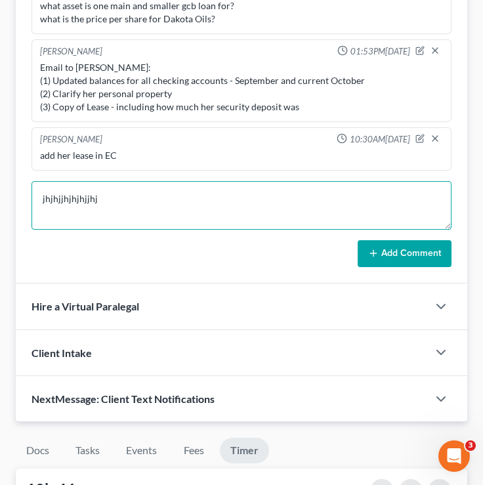
drag, startPoint x: 115, startPoint y: 224, endPoint x: 0, endPoint y: 193, distance: 119.3
drag, startPoint x: 127, startPoint y: 221, endPoint x: 39, endPoint y: 224, distance: 87.9
click at [40, 224] on textarea "nbhnbnbnbnbnb" at bounding box center [241, 205] width 420 height 49
type textarea "n"
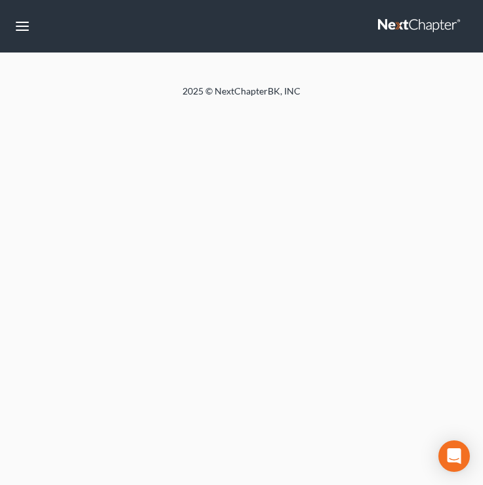
select select "6"
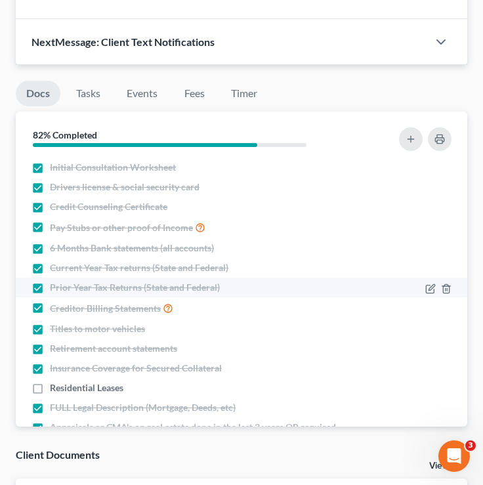
scroll to position [1429, 0]
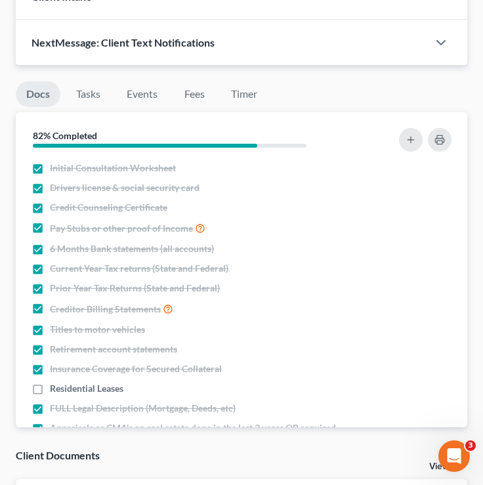
click at [251, 112] on li "Timer" at bounding box center [243, 96] width 47 height 31
click at [245, 107] on link "Timer" at bounding box center [243, 94] width 47 height 26
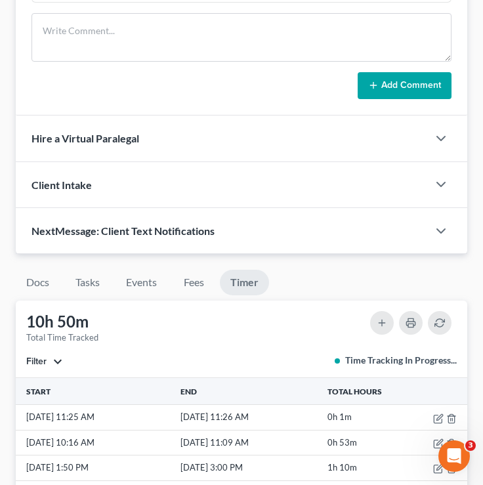
scroll to position [1221, 0]
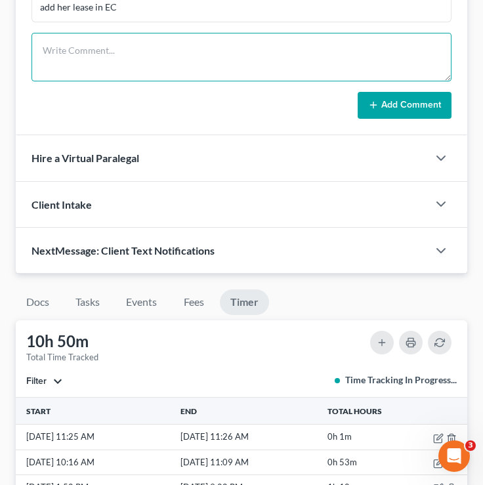
click at [138, 60] on textarea at bounding box center [241, 57] width 420 height 49
type textarea "knmnmnmnmnnmn mnmnmnmnmmnmnmn"
drag, startPoint x: 271, startPoint y: 80, endPoint x: 37, endPoint y: 67, distance: 233.8
click at [37, 67] on textarea "knmnmnmnmnnmn mnmnmnmnmmnmnmn" at bounding box center [241, 57] width 420 height 49
drag, startPoint x: 163, startPoint y: 75, endPoint x: 58, endPoint y: 68, distance: 104.5
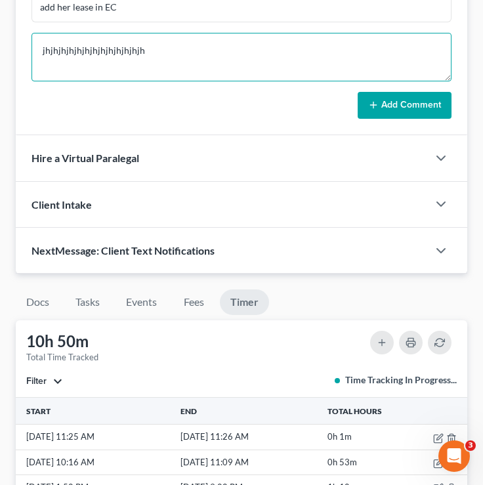
click at [58, 68] on textarea "jhjhjhjhjhjhjhjhjhjhjhjhjh" at bounding box center [241, 57] width 420 height 49
type textarea "j"
